Goal: Communication & Community: Share content

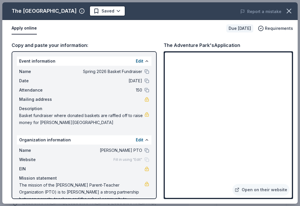
scroll to position [87, 0]
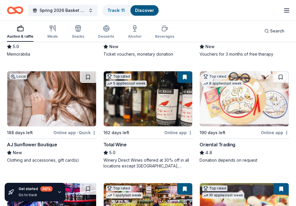
scroll to position [145, 0]
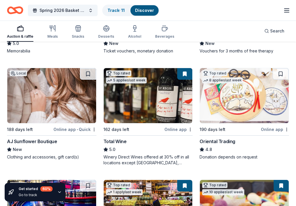
click at [192, 180] on img at bounding box center [148, 207] width 89 height 55
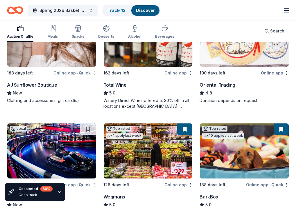
scroll to position [232, 0]
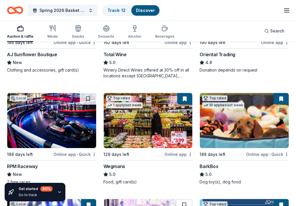
click at [192, 199] on button at bounding box center [184, 205] width 16 height 12
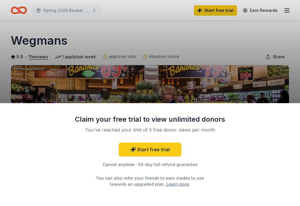
click at [171, 37] on div "Claim your free trial to view unlimited donors You've reached your limit of 5 f…" at bounding box center [150, 103] width 300 height 206
click at [141, 58] on div "Claim your free trial to view unlimited donors You've reached your limit of 5 f…" at bounding box center [150, 103] width 300 height 206
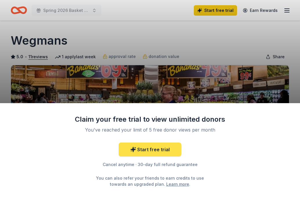
click at [158, 152] on link "Start free trial" at bounding box center [150, 150] width 63 height 14
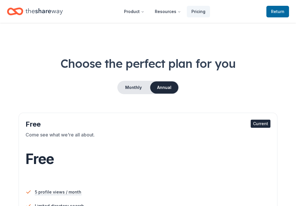
click at [96, 148] on div "Come see what we're all about." at bounding box center [148, 140] width 245 height 16
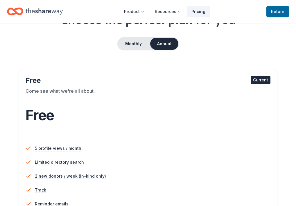
scroll to position [58, 0]
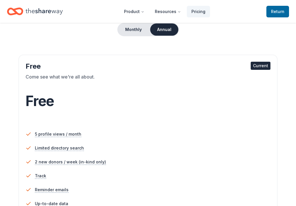
click at [251, 70] on div "Current" at bounding box center [261, 66] width 20 height 8
click at [0, 0] on span "to TheShareWay" at bounding box center [0, 0] width 0 height 0
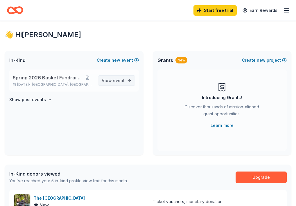
click at [99, 86] on link "View event" at bounding box center [116, 80] width 37 height 10
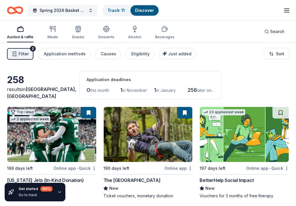
click at [92, 10] on button "Spring 2026 Basket Fundraiser" at bounding box center [63, 11] width 70 height 12
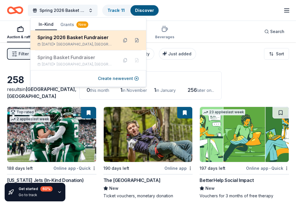
click at [95, 45] on span "Stony Brook, NY" at bounding box center [85, 44] width 57 height 5
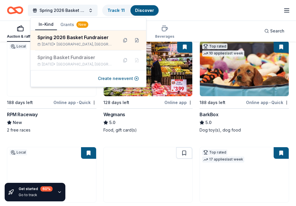
scroll to position [319, 0]
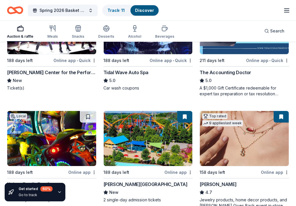
scroll to position [494, 0]
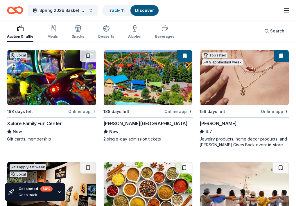
click at [200, 162] on img at bounding box center [244, 189] width 89 height 55
click at [272, 162] on button at bounding box center [280, 168] width 16 height 12
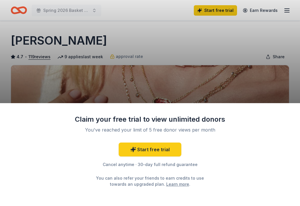
click at [245, 76] on div "Claim your free trial to view unlimited donors You've reached your limit of 5 f…" at bounding box center [150, 103] width 300 height 206
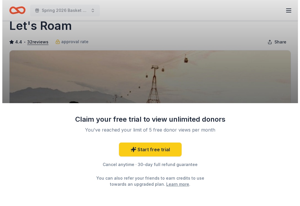
scroll to position [58, 0]
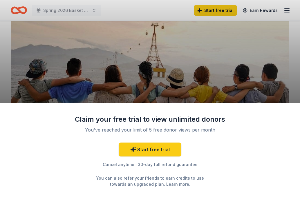
click at [118, 79] on div "Claim your free trial to view unlimited donors You've reached your limit of 5 f…" at bounding box center [150, 103] width 300 height 206
click at [166, 184] on link "Learn more" at bounding box center [177, 184] width 23 height 6
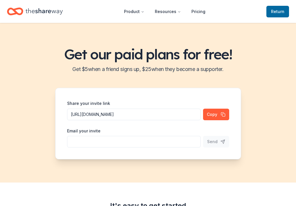
click at [149, 150] on div "Share your invite link [URL][DOMAIN_NAME] Copy Email your invite Send" at bounding box center [148, 124] width 186 height 72
click at [148, 146] on input "Share your invite link" at bounding box center [134, 142] width 134 height 12
type input "[EMAIL_ADDRESS][DOMAIN_NAME]"
click at [216, 141] on span "Send" at bounding box center [212, 141] width 10 height 7
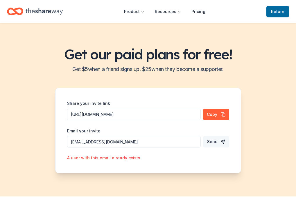
click at [137, 144] on input "kdwsmith414@gmail.com" at bounding box center [134, 142] width 134 height 12
drag, startPoint x: 137, startPoint y: 143, endPoint x: 33, endPoint y: 142, distance: 104.2
click at [33, 142] on div "Get our paid plans for free! Get $ 5 when a friend signs up, $ 25 when they bec…" at bounding box center [148, 110] width 296 height 174
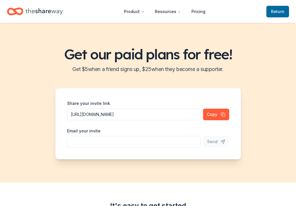
click at [243, 78] on div "Get our paid plans for free! Get $ 5 when a friend signs up, $ 25 when they bec…" at bounding box center [148, 103] width 296 height 160
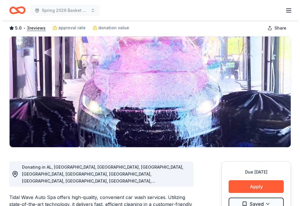
scroll to position [29, 0]
